Goal: Navigation & Orientation: Find specific page/section

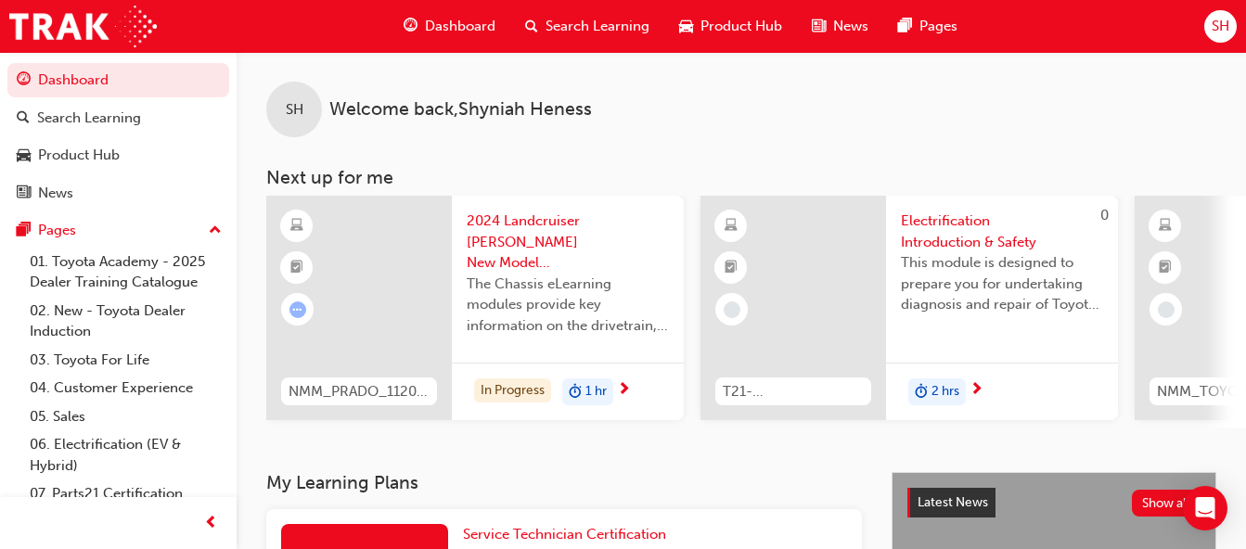
click at [442, 24] on span "Dashboard" at bounding box center [460, 26] width 70 height 21
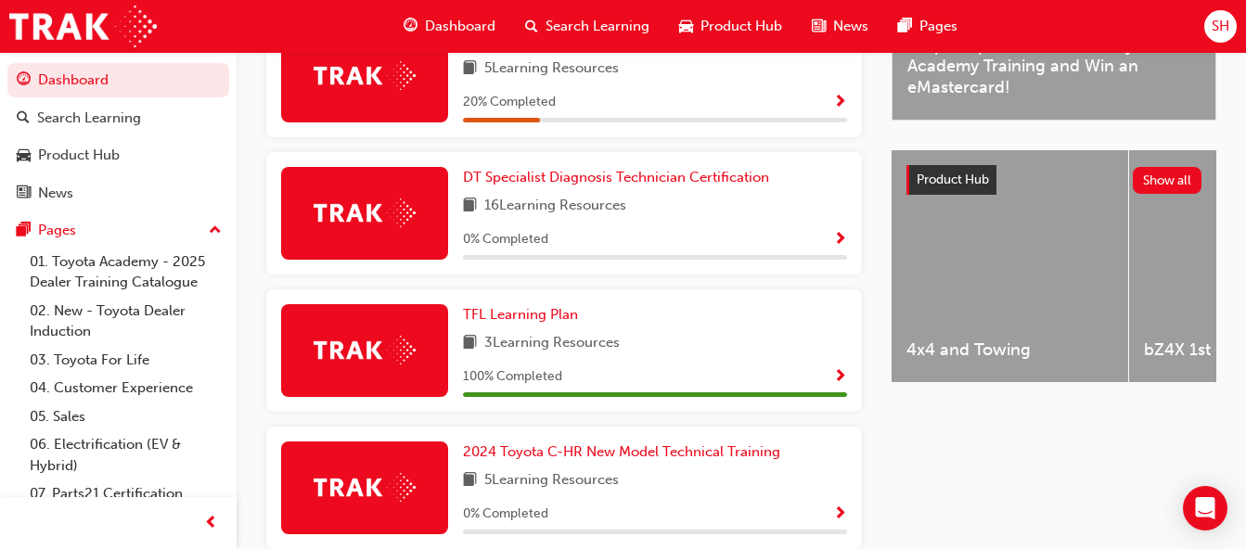
scroll to position [668, 0]
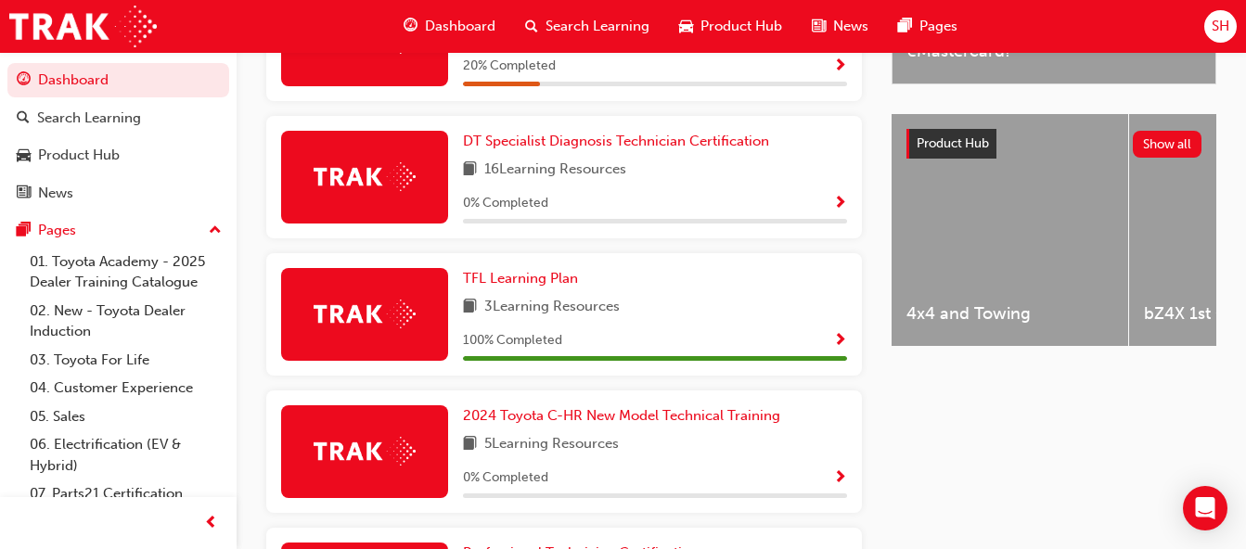
click at [666, 319] on div "3 Learning Resources" at bounding box center [655, 307] width 384 height 23
click at [838, 349] on span "Show Progress" at bounding box center [840, 341] width 14 height 17
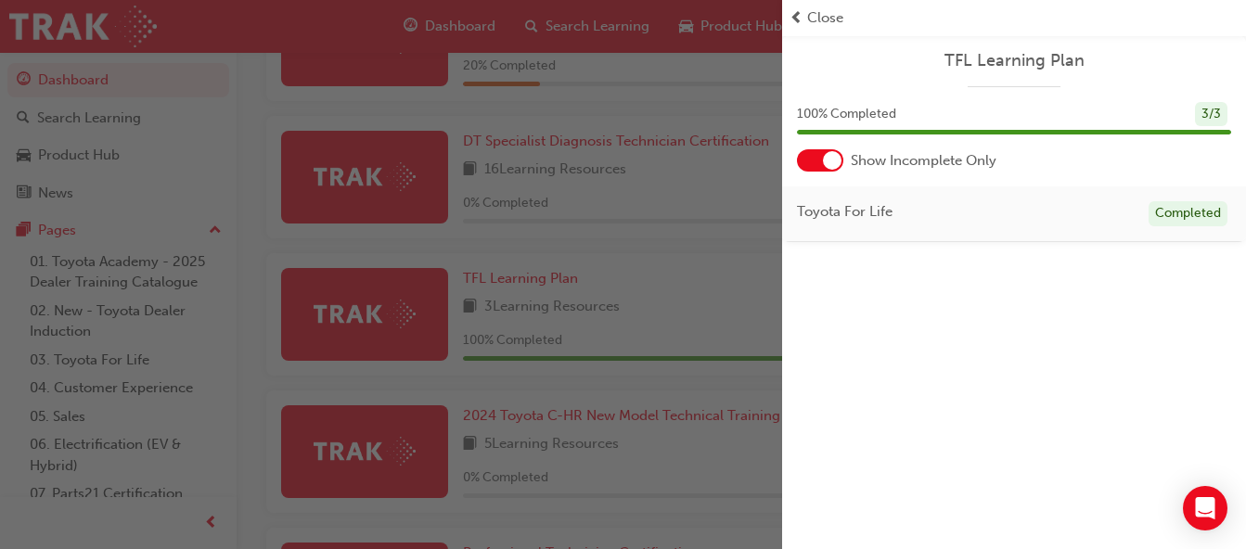
click at [809, 9] on span "Close" at bounding box center [825, 17] width 36 height 21
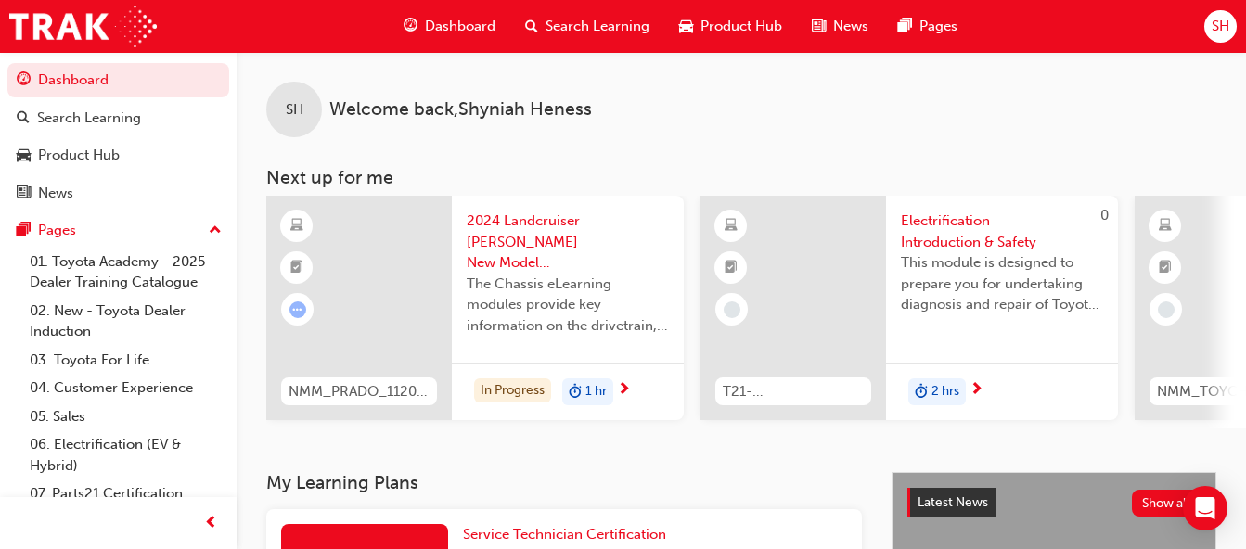
click at [1211, 24] on span "SH" at bounding box center [1220, 26] width 18 height 21
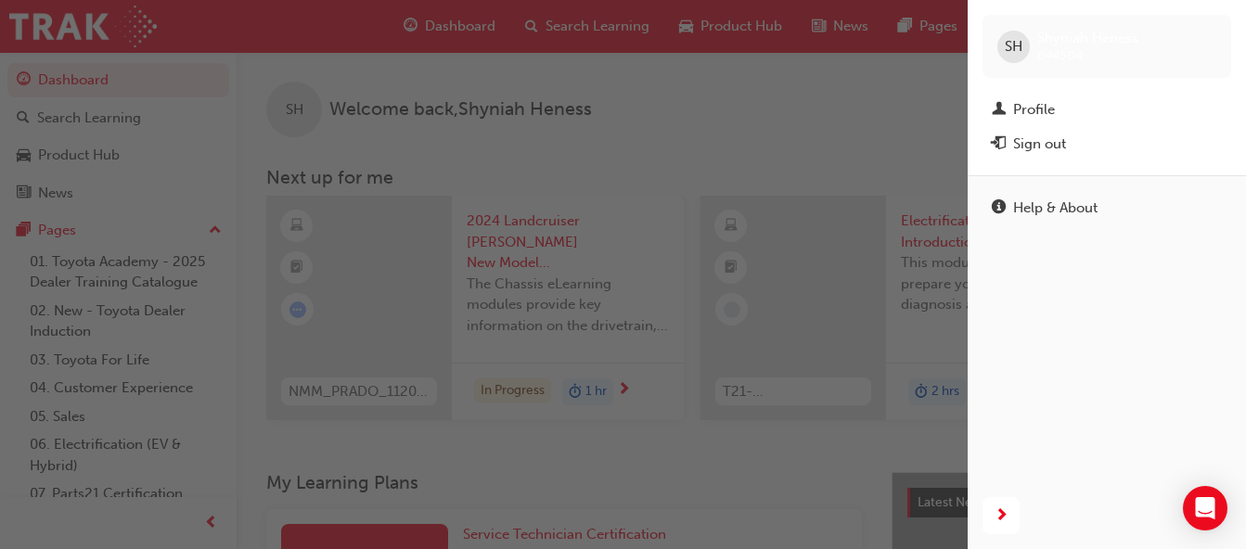
click at [1081, 147] on div "Sign out" at bounding box center [1107, 144] width 230 height 23
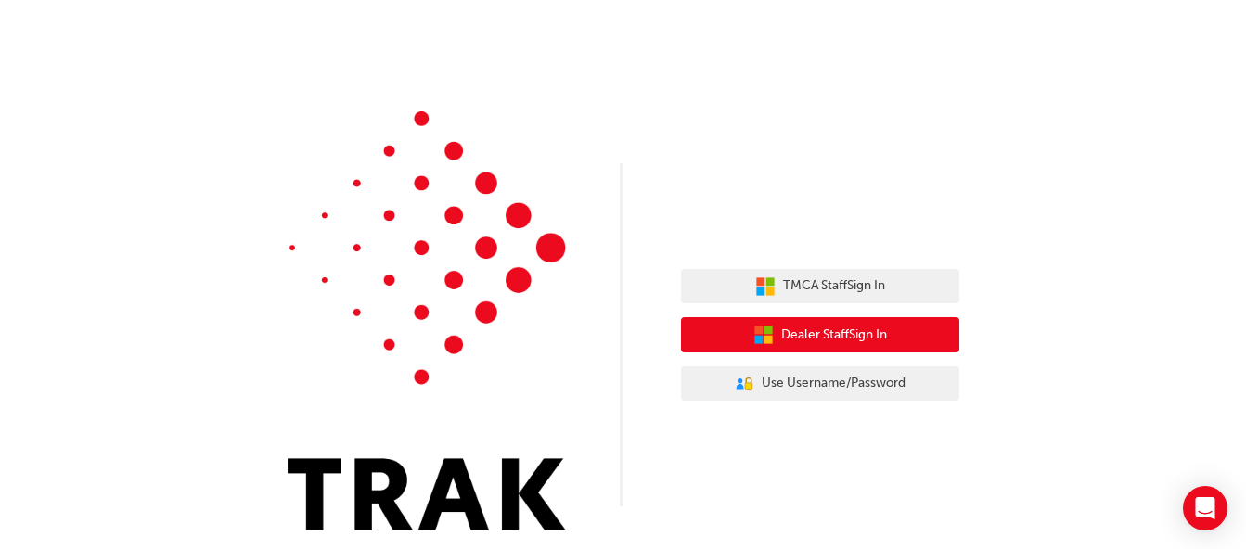
click at [868, 330] on span "Dealer Staff Sign In" at bounding box center [834, 335] width 106 height 21
